Goal: Navigation & Orientation: Find specific page/section

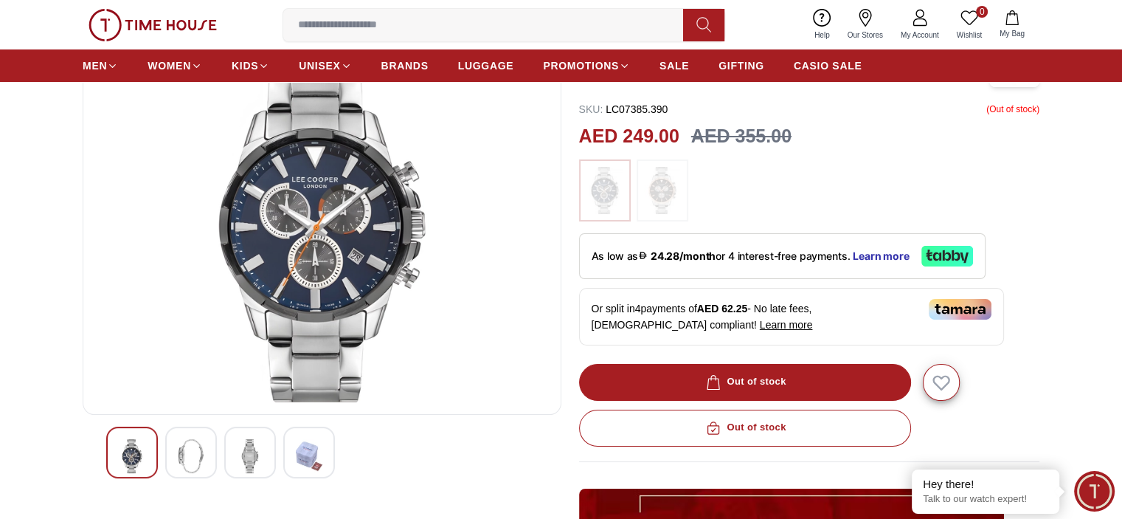
scroll to position [128, 0]
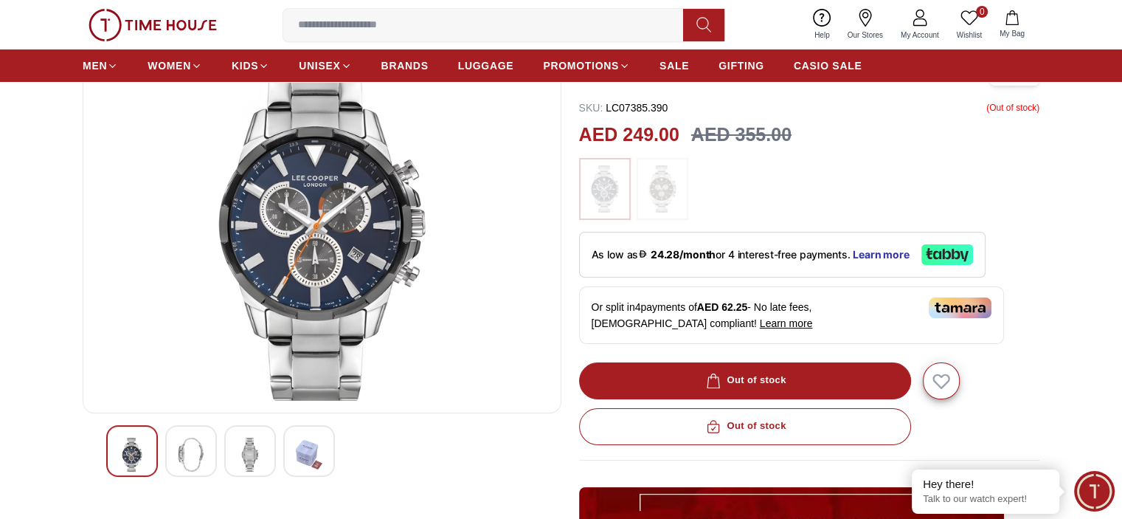
click at [201, 460] on img at bounding box center [191, 455] width 27 height 34
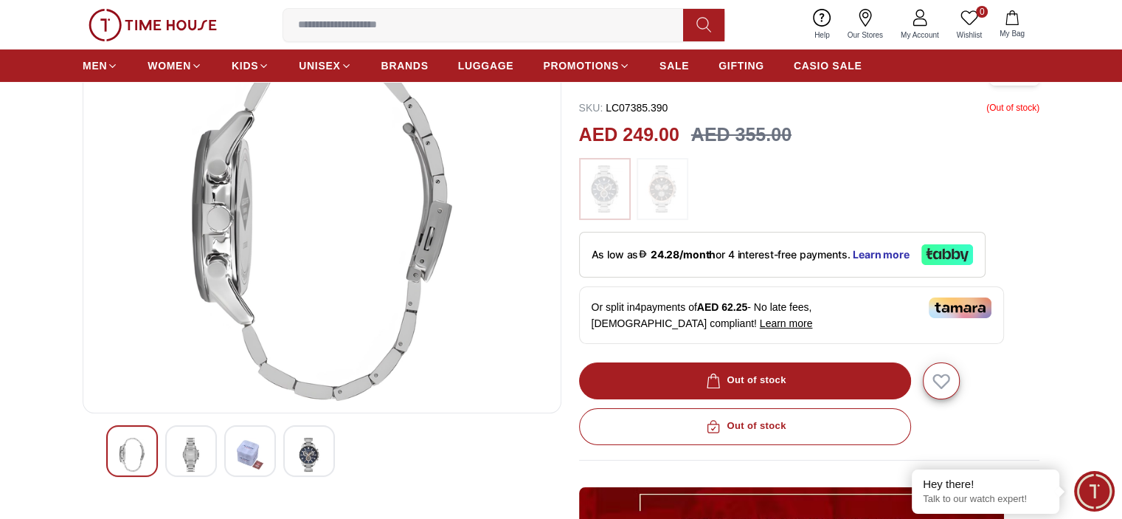
click at [300, 445] on img at bounding box center [309, 455] width 27 height 34
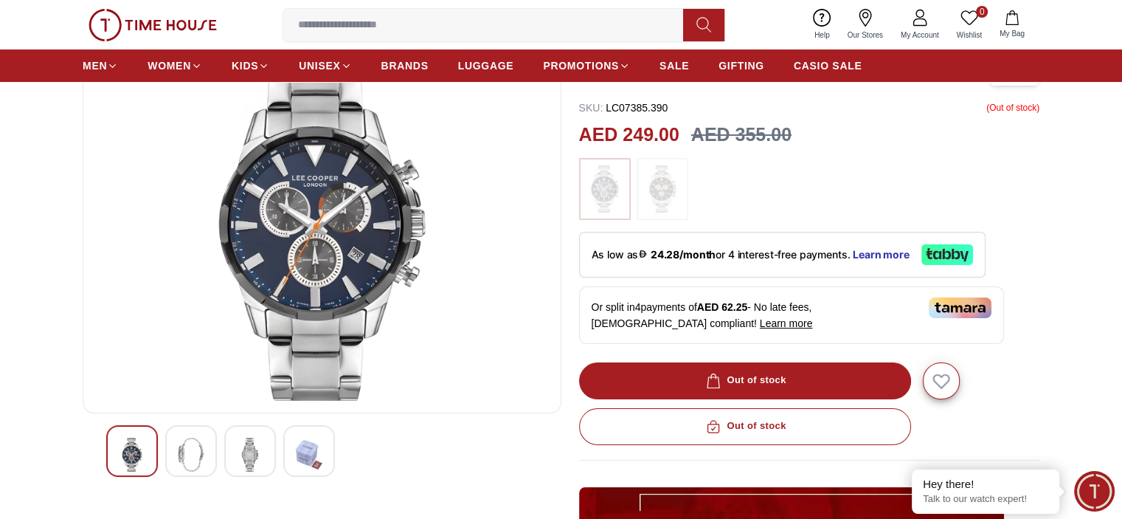
click at [181, 456] on img at bounding box center [191, 455] width 27 height 34
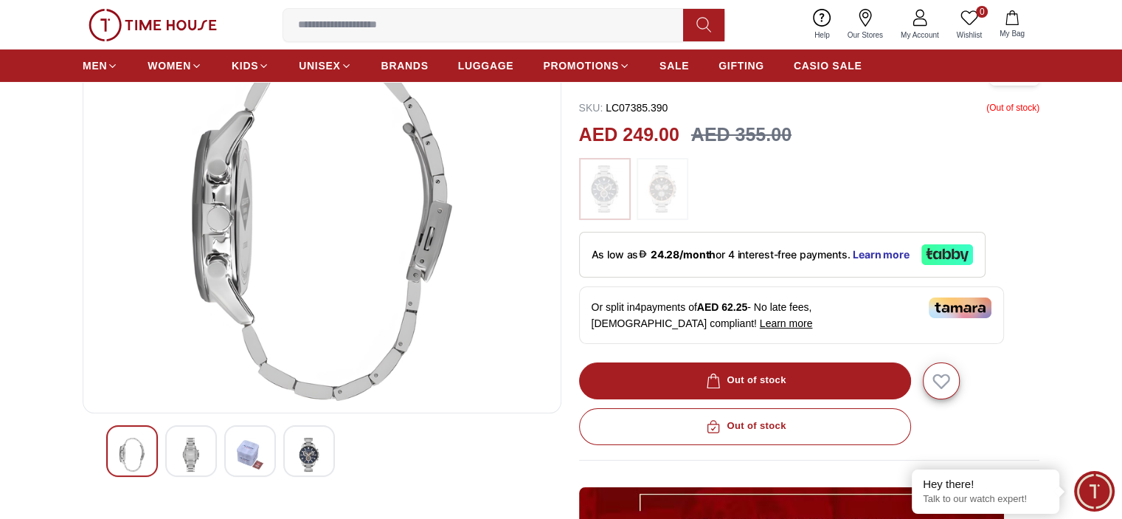
click at [181, 456] on img at bounding box center [191, 455] width 27 height 34
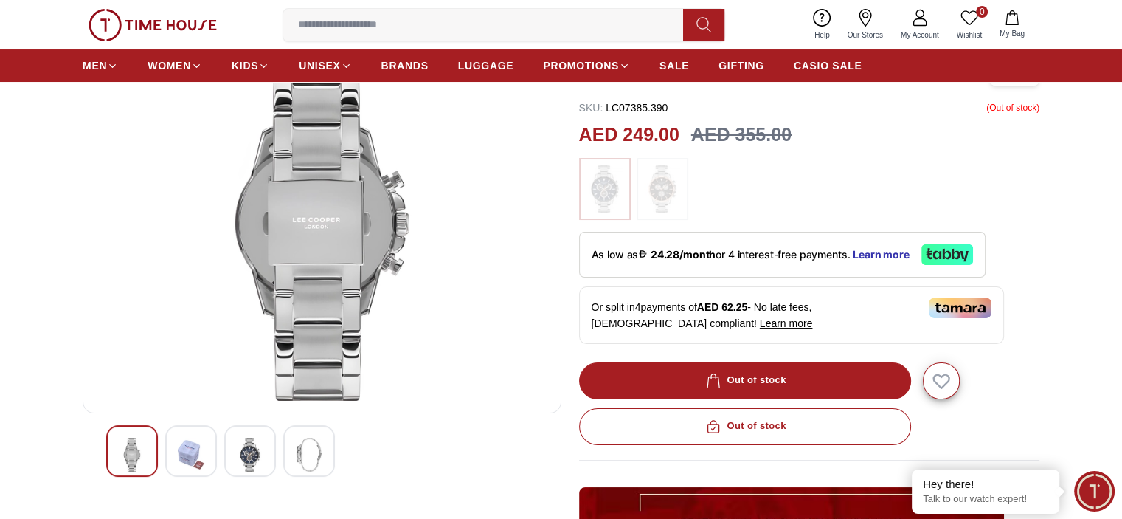
click at [181, 456] on img at bounding box center [191, 455] width 27 height 34
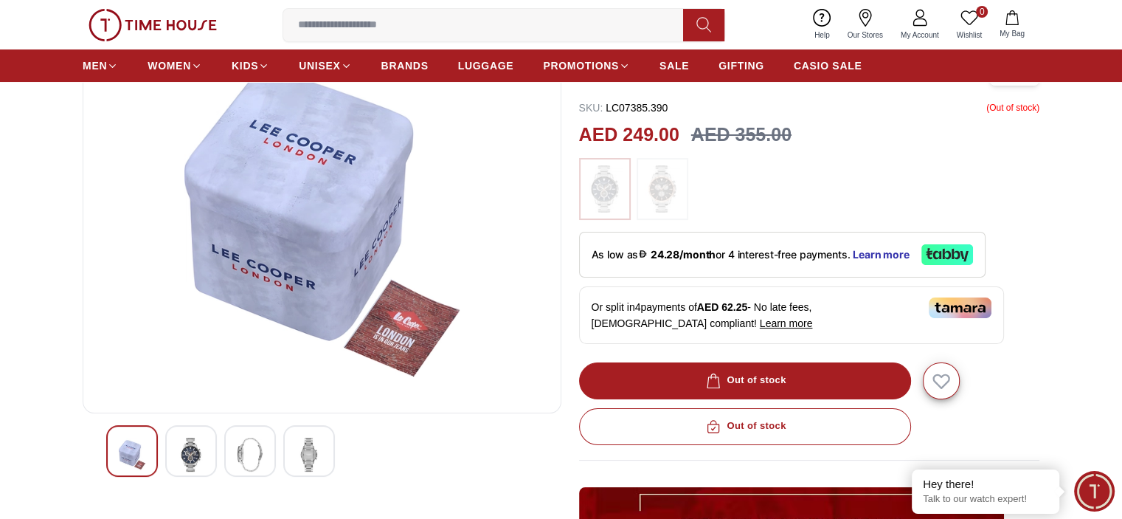
click at [181, 456] on img at bounding box center [191, 455] width 27 height 34
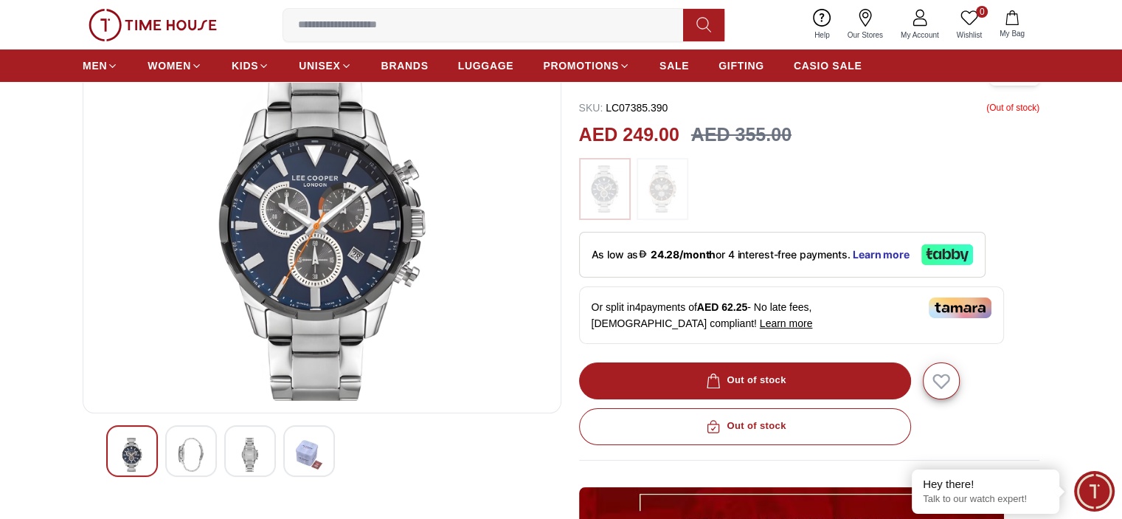
click at [181, 456] on img at bounding box center [191, 455] width 27 height 34
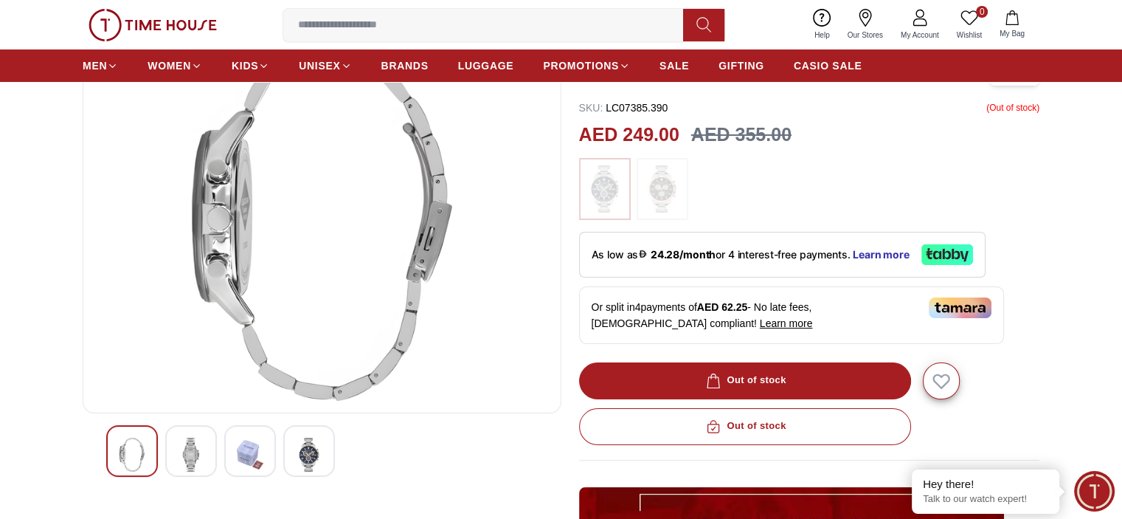
click at [194, 455] on img at bounding box center [191, 455] width 27 height 34
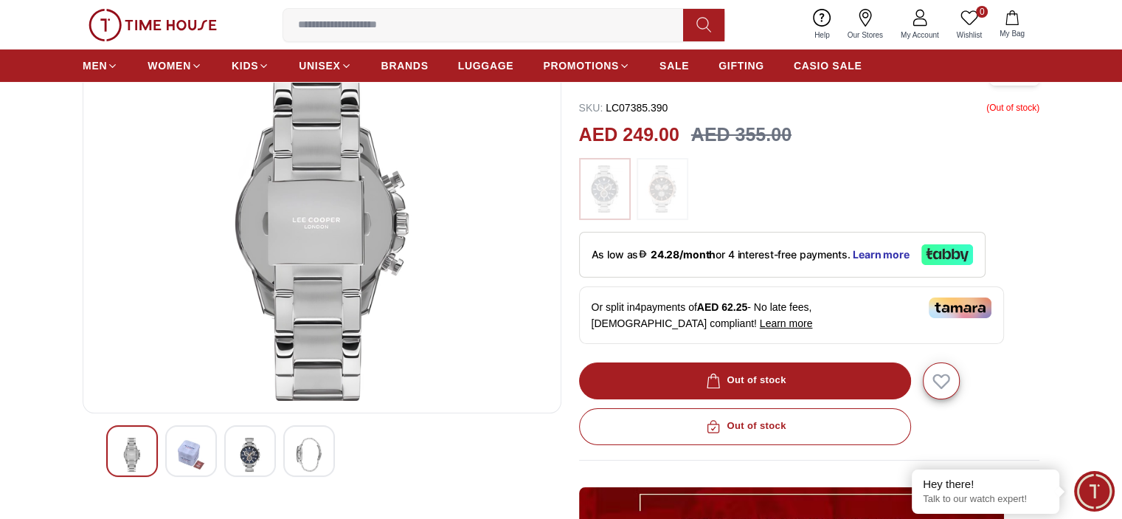
click at [194, 455] on img at bounding box center [191, 455] width 27 height 34
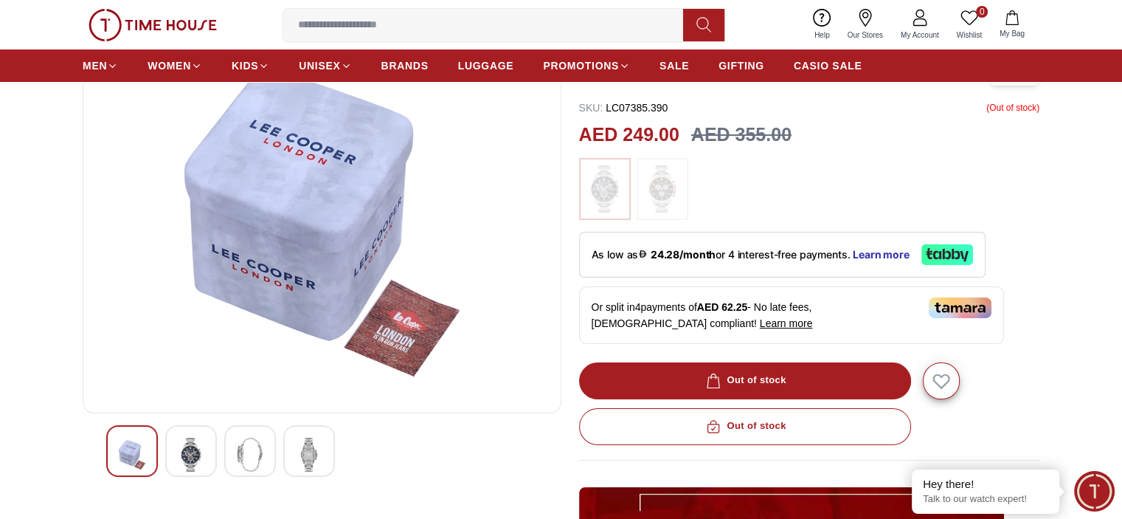
click at [194, 455] on img at bounding box center [191, 455] width 27 height 34
click at [237, 455] on img at bounding box center [250, 455] width 27 height 34
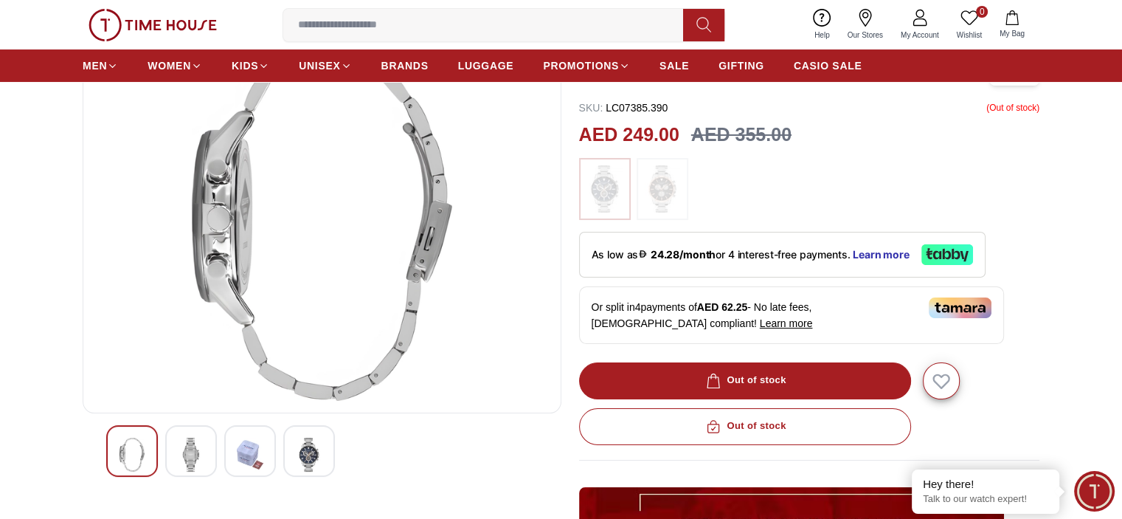
click at [194, 455] on img at bounding box center [191, 455] width 27 height 34
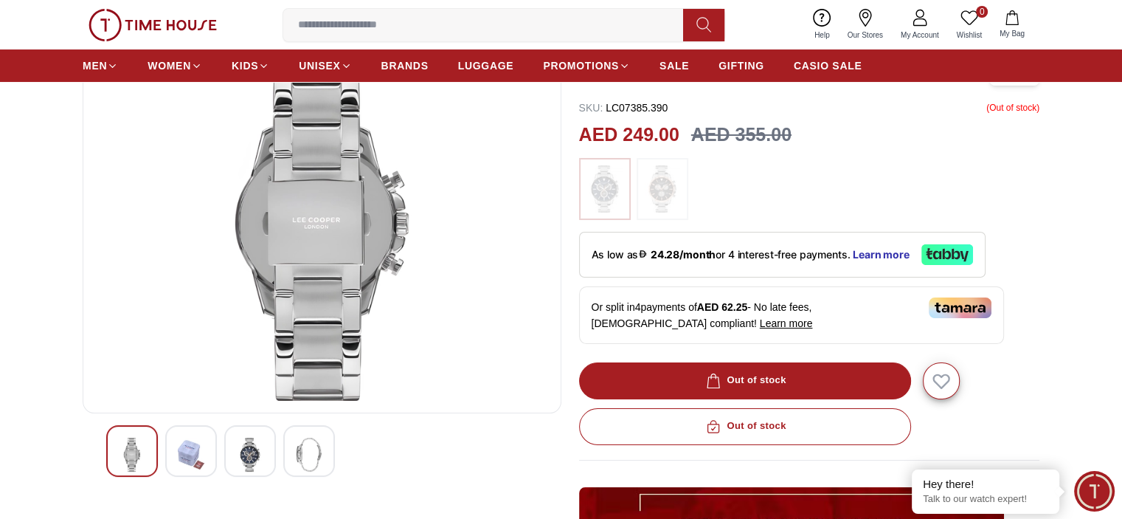
click at [194, 455] on img at bounding box center [191, 455] width 27 height 34
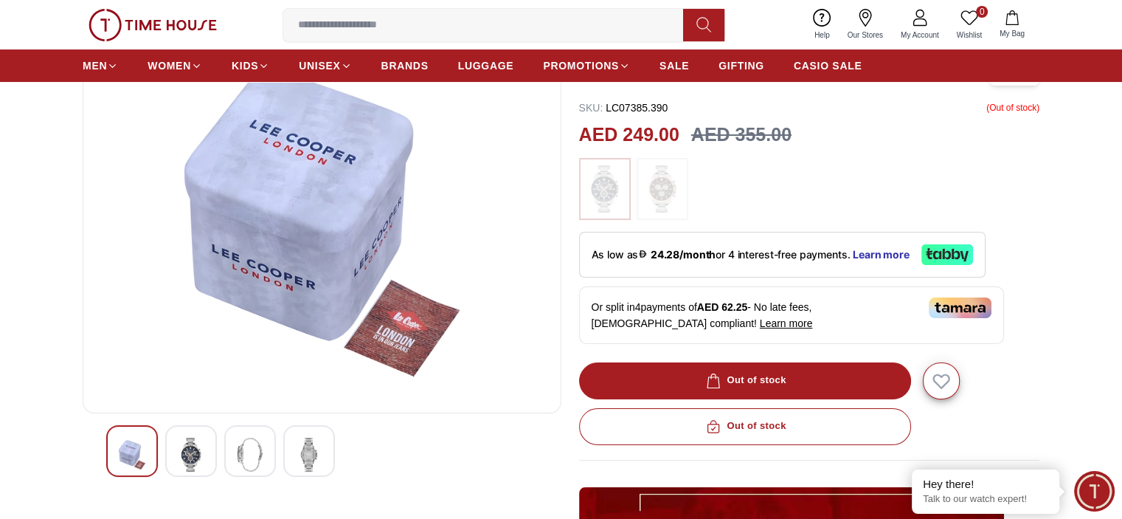
click at [194, 455] on img at bounding box center [191, 455] width 27 height 34
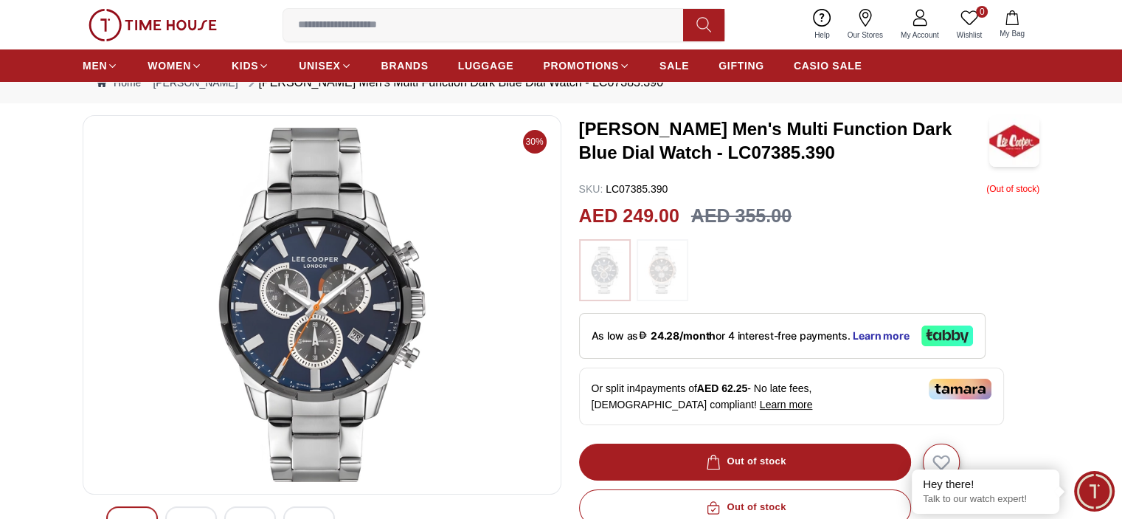
scroll to position [49, 0]
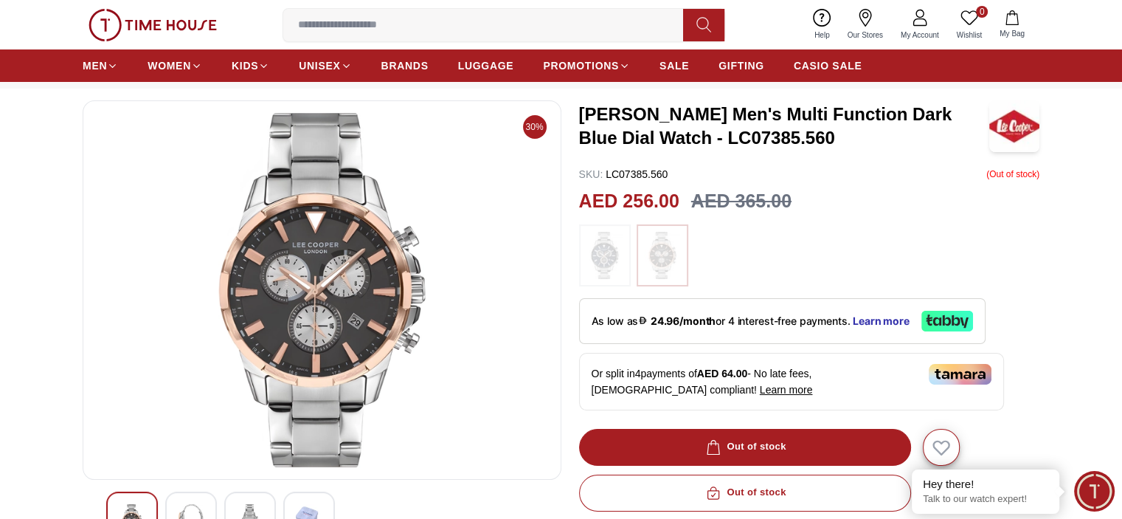
scroll to position [81, 0]
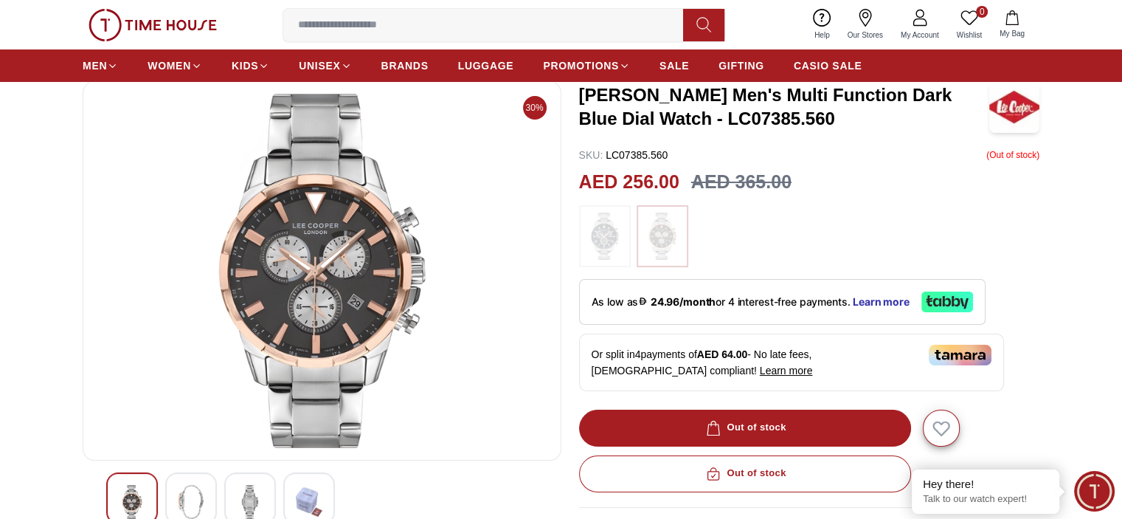
click at [187, 511] on img at bounding box center [191, 502] width 27 height 34
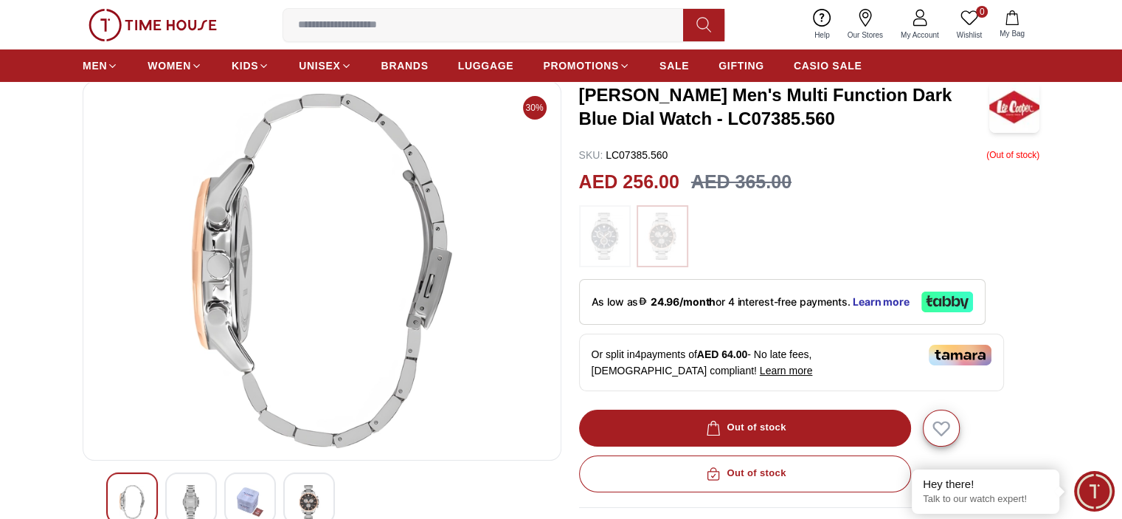
click at [134, 501] on img at bounding box center [132, 502] width 27 height 34
click at [198, 496] on img at bounding box center [191, 502] width 27 height 34
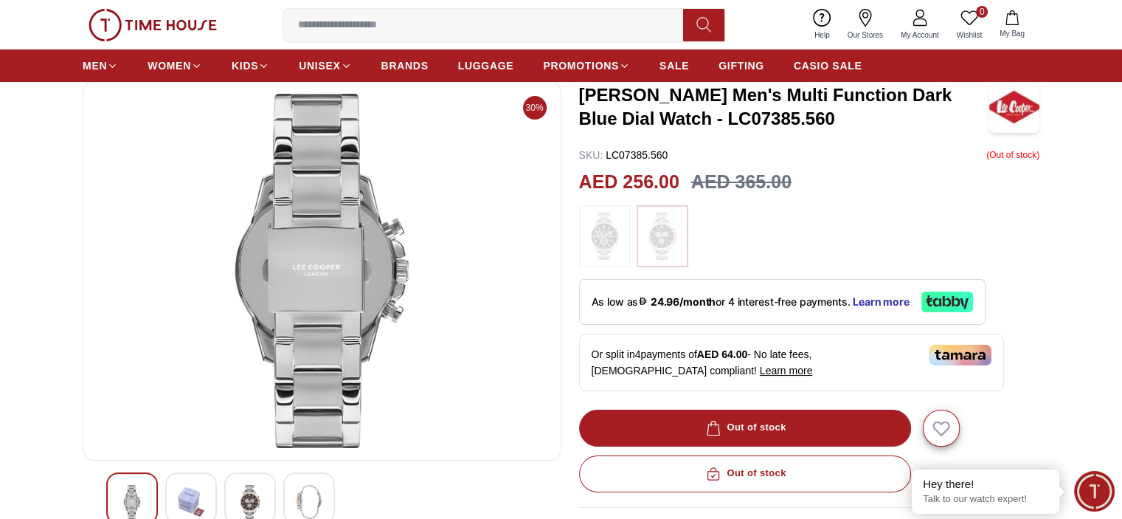
click at [198, 496] on img at bounding box center [191, 502] width 27 height 34
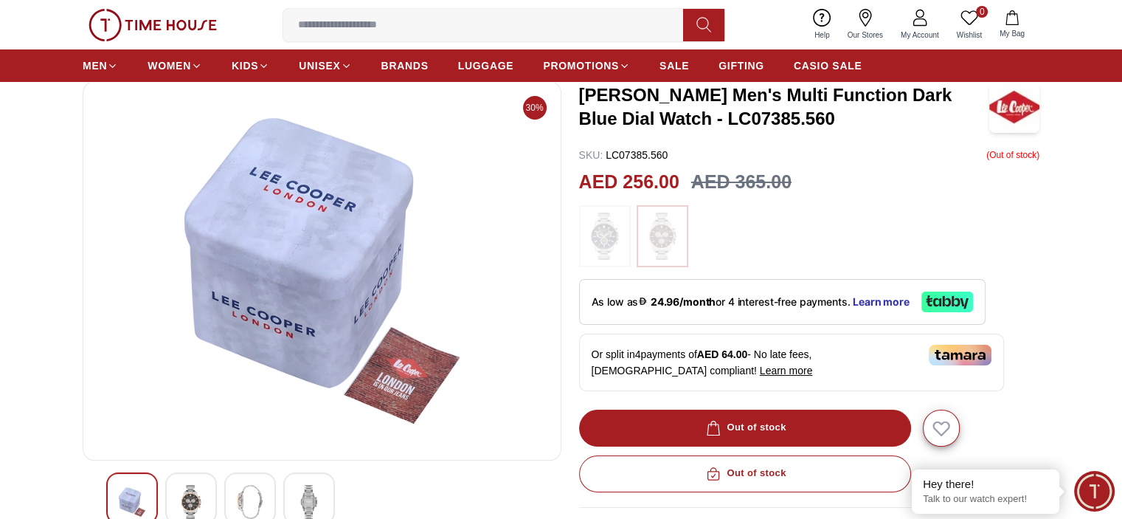
click at [198, 496] on img at bounding box center [191, 502] width 27 height 34
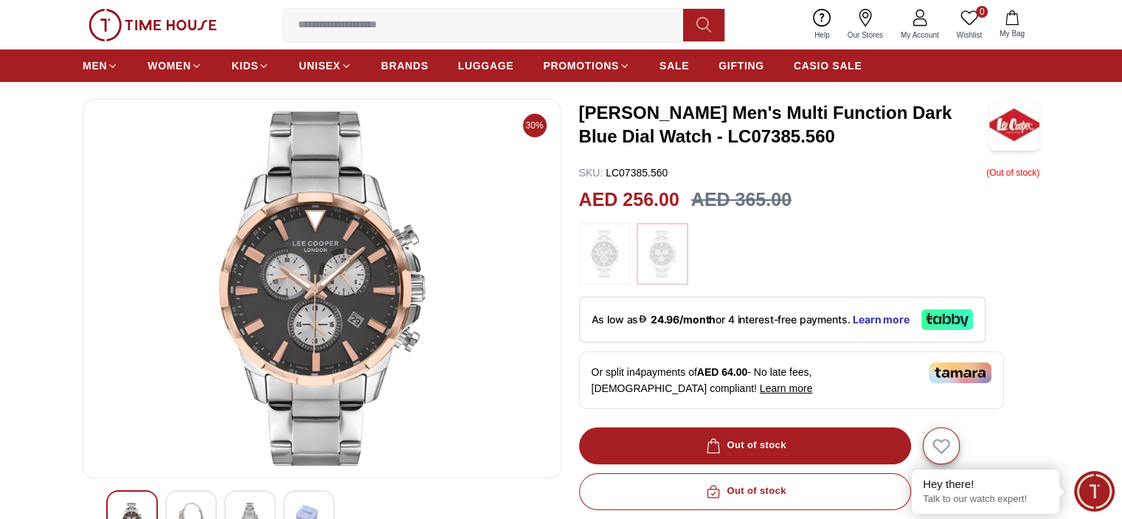
scroll to position [50, 0]
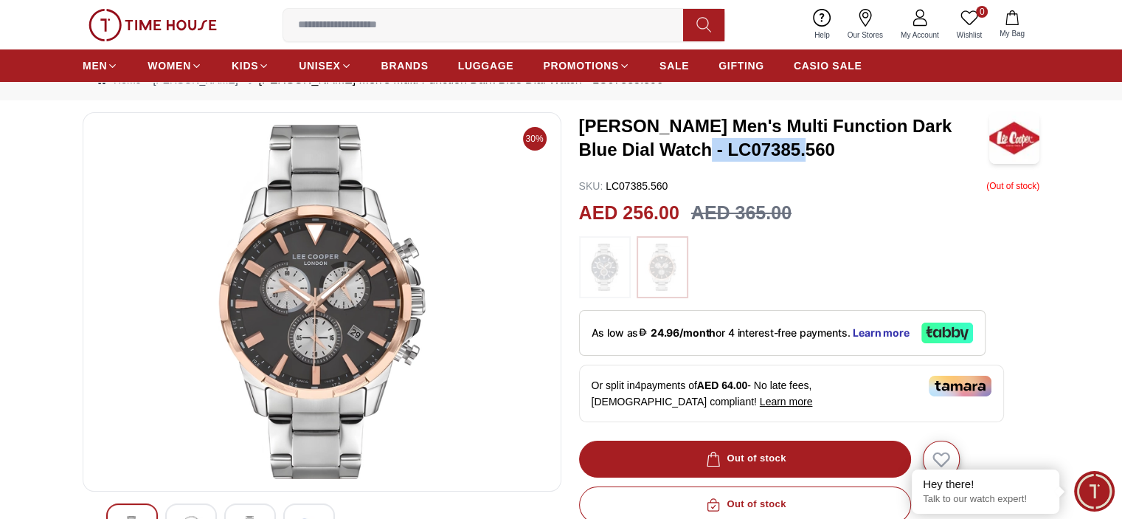
drag, startPoint x: 649, startPoint y: 153, endPoint x: 757, endPoint y: 151, distance: 107.8
click at [757, 151] on h3 "Lee Cooper Men's Multi Function Dark Blue Dial Watch - LC07385.560" at bounding box center [784, 137] width 410 height 47
copy h3 "LC07385.560"
click at [787, 168] on div "Lee Cooper Men's Multi Function Dark Blue Dial Watch - LC07385.560 SKU : LC0738…" at bounding box center [809, 479] width 461 height 734
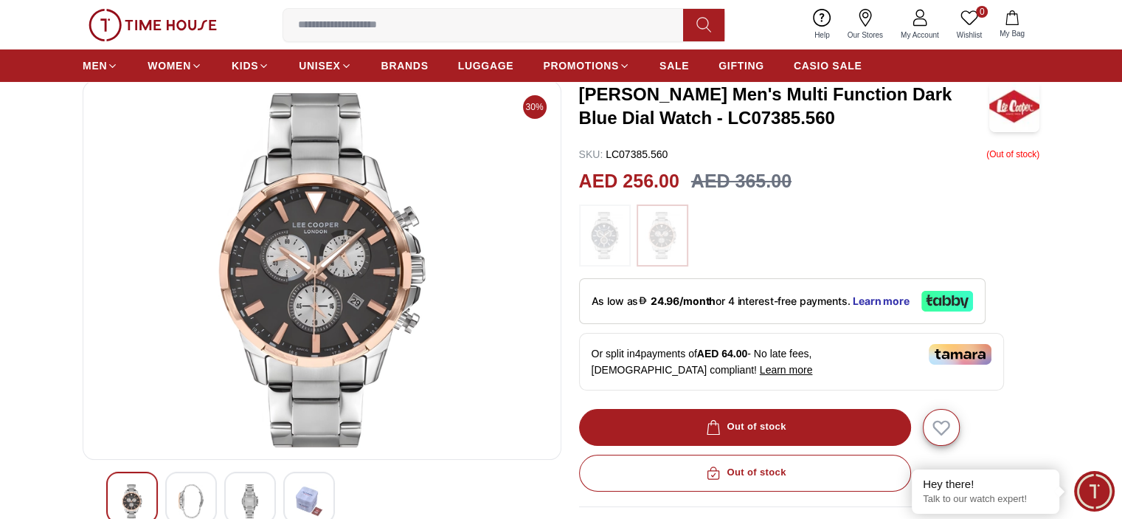
scroll to position [83, 0]
